Goal: Information Seeking & Learning: Learn about a topic

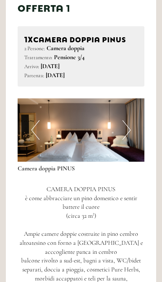
click at [129, 122] on button "Next" at bounding box center [127, 131] width 8 height 20
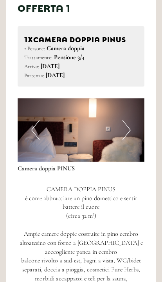
click at [131, 123] on img at bounding box center [81, 129] width 127 height 63
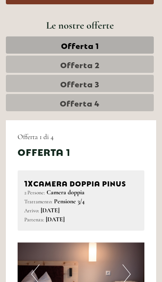
click at [101, 62] on link "Offerta 2" at bounding box center [80, 64] width 148 height 17
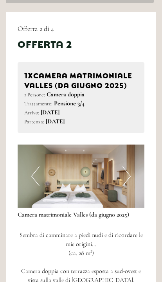
scroll to position [421, 0]
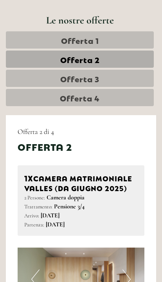
click at [115, 78] on link "Offerta 3" at bounding box center [80, 78] width 148 height 17
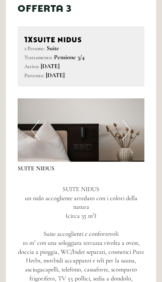
scroll to position [457, 0]
click at [126, 123] on button "Next" at bounding box center [127, 130] width 8 height 20
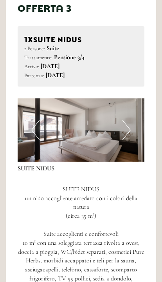
click at [126, 121] on button "Next" at bounding box center [127, 130] width 8 height 20
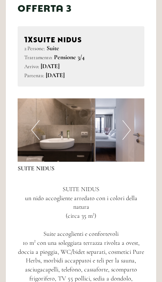
click at [129, 123] on button "Next" at bounding box center [127, 130] width 8 height 20
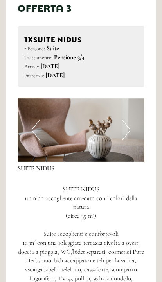
click at [130, 125] on button "Next" at bounding box center [127, 130] width 8 height 20
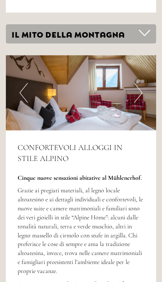
scroll to position [1057, 0]
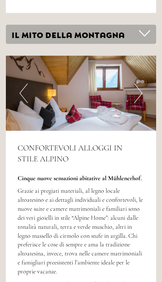
click at [141, 83] on button "Next" at bounding box center [138, 93] width 8 height 20
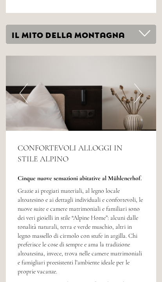
click at [144, 78] on img at bounding box center [81, 93] width 150 height 75
click at [135, 83] on button "Next" at bounding box center [138, 93] width 8 height 20
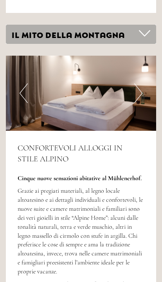
click at [139, 83] on button "Next" at bounding box center [138, 93] width 8 height 20
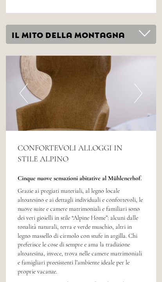
click at [141, 83] on button "Next" at bounding box center [138, 93] width 8 height 20
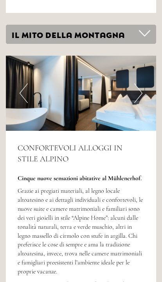
click at [143, 71] on img at bounding box center [81, 93] width 150 height 75
click at [136, 83] on button "Next" at bounding box center [138, 93] width 8 height 20
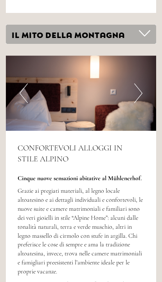
click at [139, 83] on button "Next" at bounding box center [138, 93] width 8 height 20
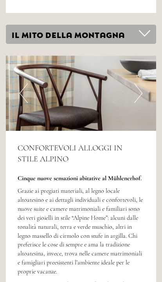
click at [141, 83] on button "Next" at bounding box center [138, 93] width 8 height 20
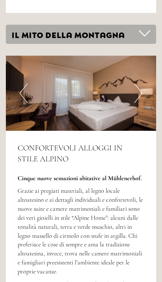
click at [141, 83] on button "Next" at bounding box center [138, 93] width 8 height 20
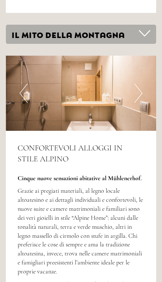
click at [137, 83] on button "Next" at bounding box center [138, 93] width 8 height 20
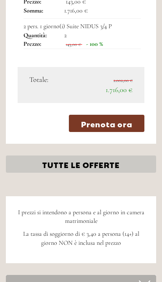
scroll to position [807, 0]
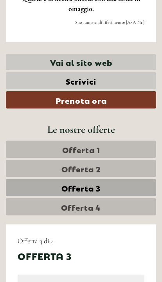
click at [96, 204] on span "Offerta 4" at bounding box center [81, 206] width 40 height 11
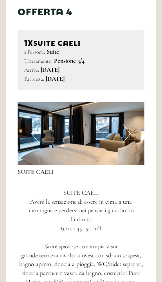
scroll to position [453, 0]
click at [121, 127] on img at bounding box center [81, 133] width 127 height 63
click at [124, 128] on button "Next" at bounding box center [127, 134] width 8 height 20
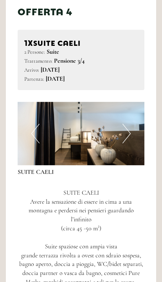
click at [129, 126] on button "Next" at bounding box center [127, 134] width 8 height 20
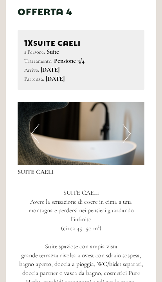
click at [132, 130] on img at bounding box center [81, 133] width 127 height 63
click at [129, 124] on button "Next" at bounding box center [127, 134] width 8 height 20
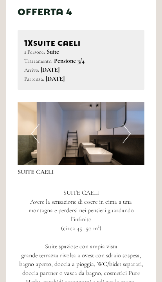
click at [131, 121] on img at bounding box center [81, 133] width 127 height 63
click at [132, 126] on img at bounding box center [81, 133] width 127 height 63
click at [129, 125] on button "Next" at bounding box center [127, 134] width 8 height 20
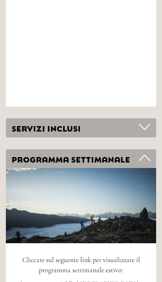
scroll to position [1852, 0]
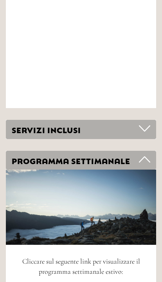
click at [148, 122] on icon at bounding box center [144, 128] width 11 height 13
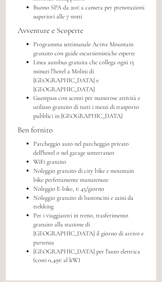
scroll to position [2365, 0]
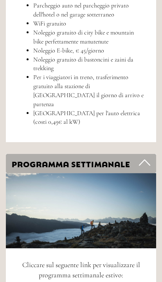
scroll to position [2529, 0]
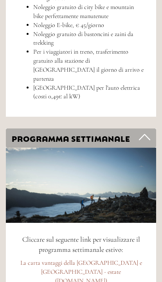
click at [95, 235] on span "Cliccare sul seguente link per visualizzare il programma settimanale estivo:" at bounding box center [81, 244] width 118 height 19
click at [114, 148] on img at bounding box center [81, 185] width 150 height 75
click at [98, 129] on div "PROGRAMMA SETTIMANALE" at bounding box center [81, 138] width 150 height 19
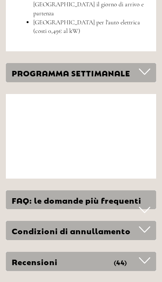
scroll to position [2574, 0]
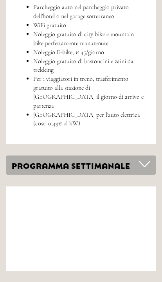
click at [95, 156] on div "PROGRAMMA SETTIMANALE" at bounding box center [81, 165] width 150 height 19
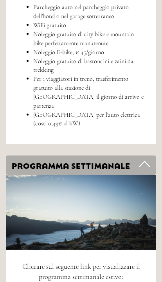
click at [96, 175] on img at bounding box center [81, 212] width 150 height 75
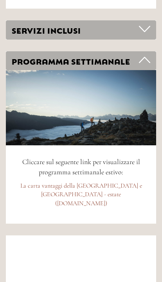
scroll to position [3006, 0]
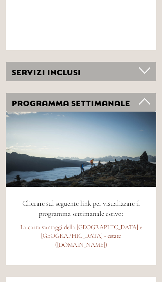
click at [83, 223] on link "La carta vantaggi della [GEOGRAPHIC_DATA] e [GEOGRAPHIC_DATA] - estate ([DOMAIN…" at bounding box center [81, 236] width 123 height 26
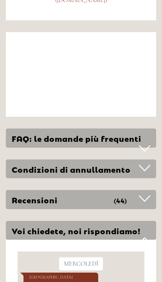
scroll to position [3251, 0]
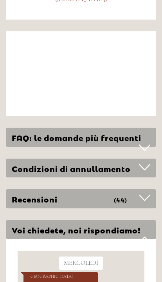
click at [145, 191] on icon at bounding box center [144, 197] width 11 height 13
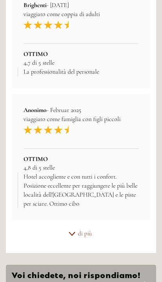
scroll to position [3597, 0]
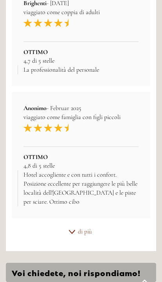
click at [87, 224] on div "di più" at bounding box center [81, 231] width 150 height 15
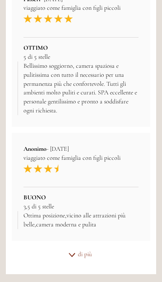
scroll to position [3838, 0]
click at [73, 247] on div "di più" at bounding box center [81, 254] width 150 height 15
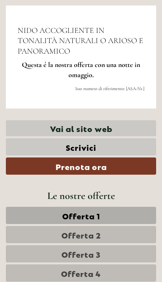
scroll to position [142, 0]
click at [107, 132] on link "Vai al sito web" at bounding box center [81, 128] width 150 height 16
